Goal: Check status: Check status

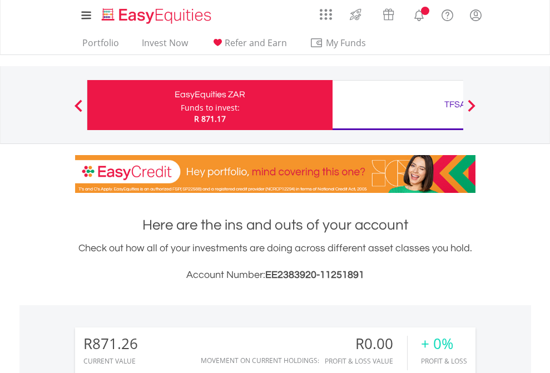
scroll to position [107, 175]
click at [181, 105] on div "Funds to invest:" at bounding box center [210, 107] width 59 height 11
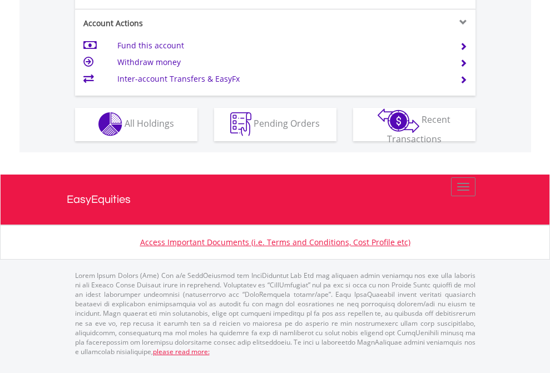
scroll to position [1039, 0]
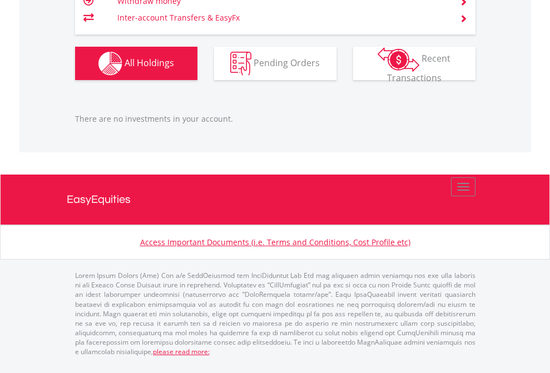
scroll to position [107, 175]
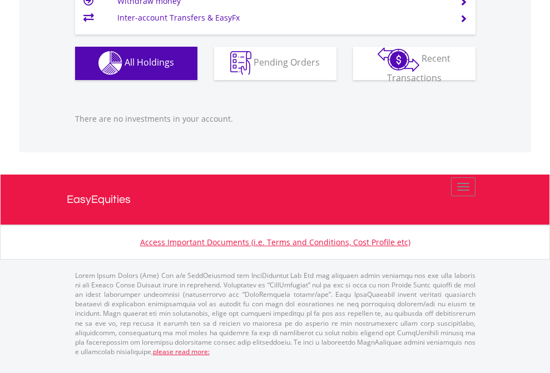
scroll to position [107, 175]
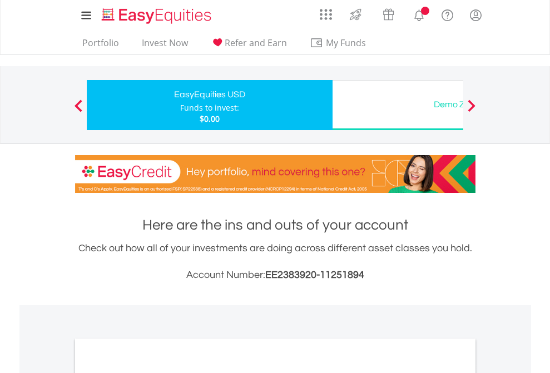
scroll to position [668, 0]
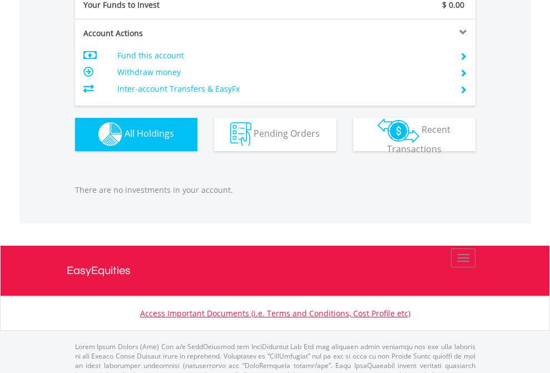
scroll to position [1101, 0]
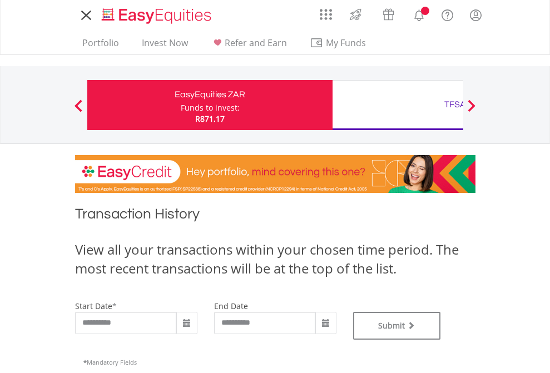
type input "**********"
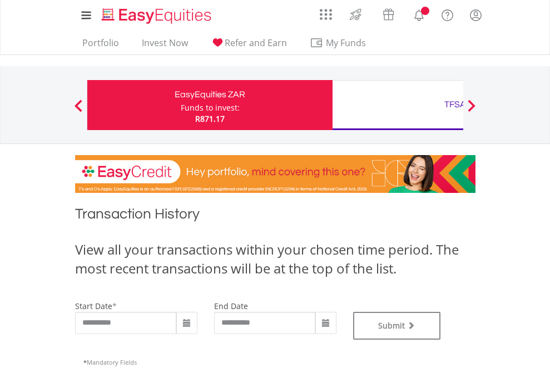
click at [397, 105] on div "TFSA" at bounding box center [455, 105] width 232 height 16
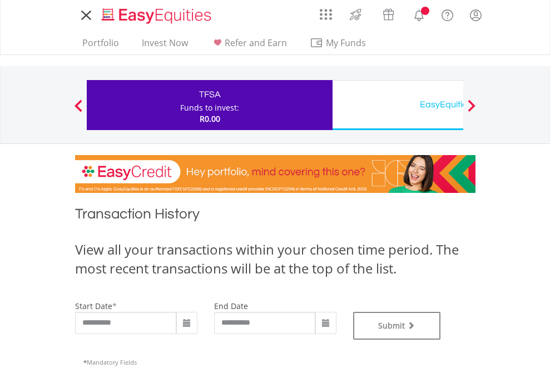
type input "**********"
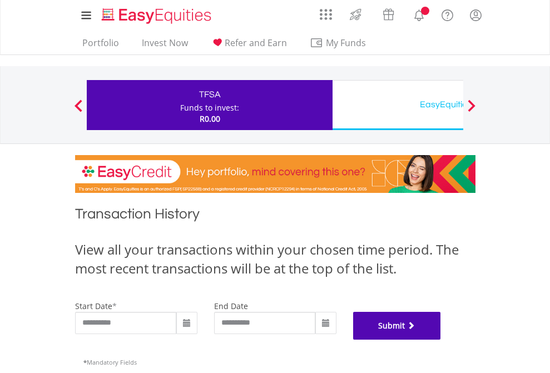
click at [441, 340] on button "Submit" at bounding box center [397, 326] width 88 height 28
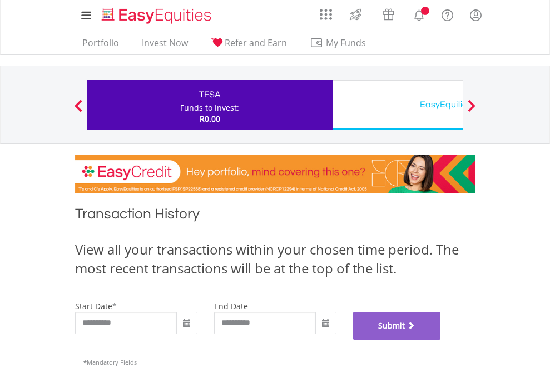
scroll to position [451, 0]
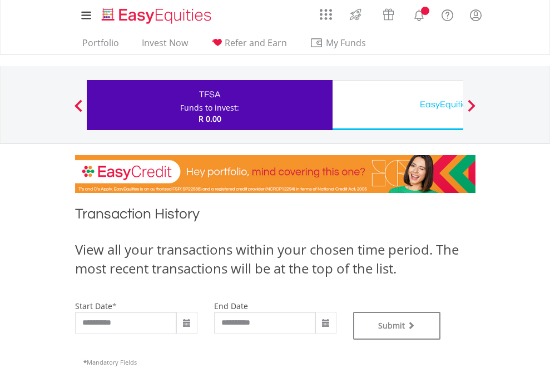
click at [397, 105] on div "EasyEquities USD" at bounding box center [455, 105] width 232 height 16
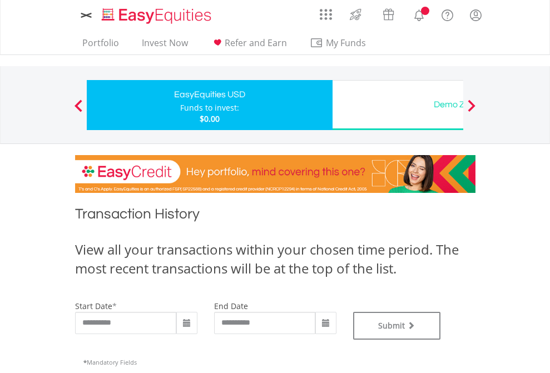
type input "**********"
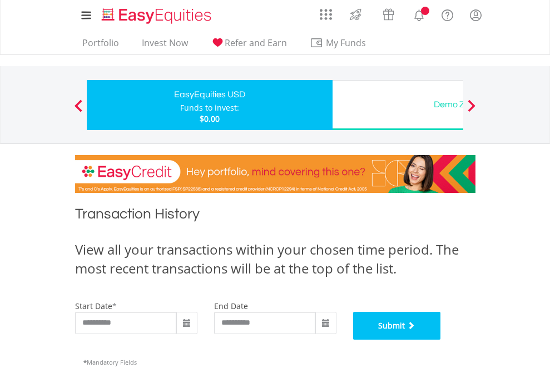
click at [441, 340] on button "Submit" at bounding box center [397, 326] width 88 height 28
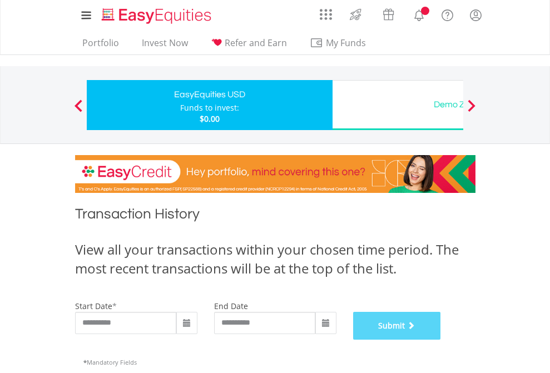
scroll to position [451, 0]
